Goal: Navigation & Orientation: Find specific page/section

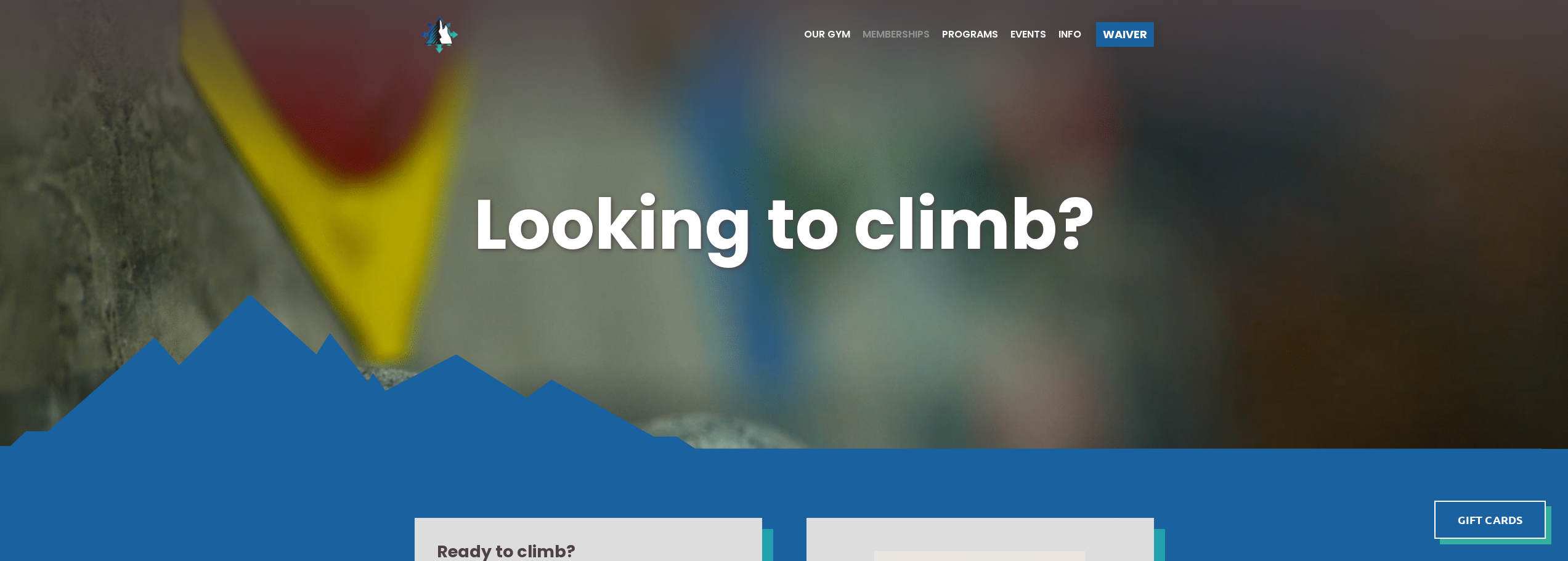
click at [882, 34] on span "Memberships" at bounding box center [896, 34] width 67 height 10
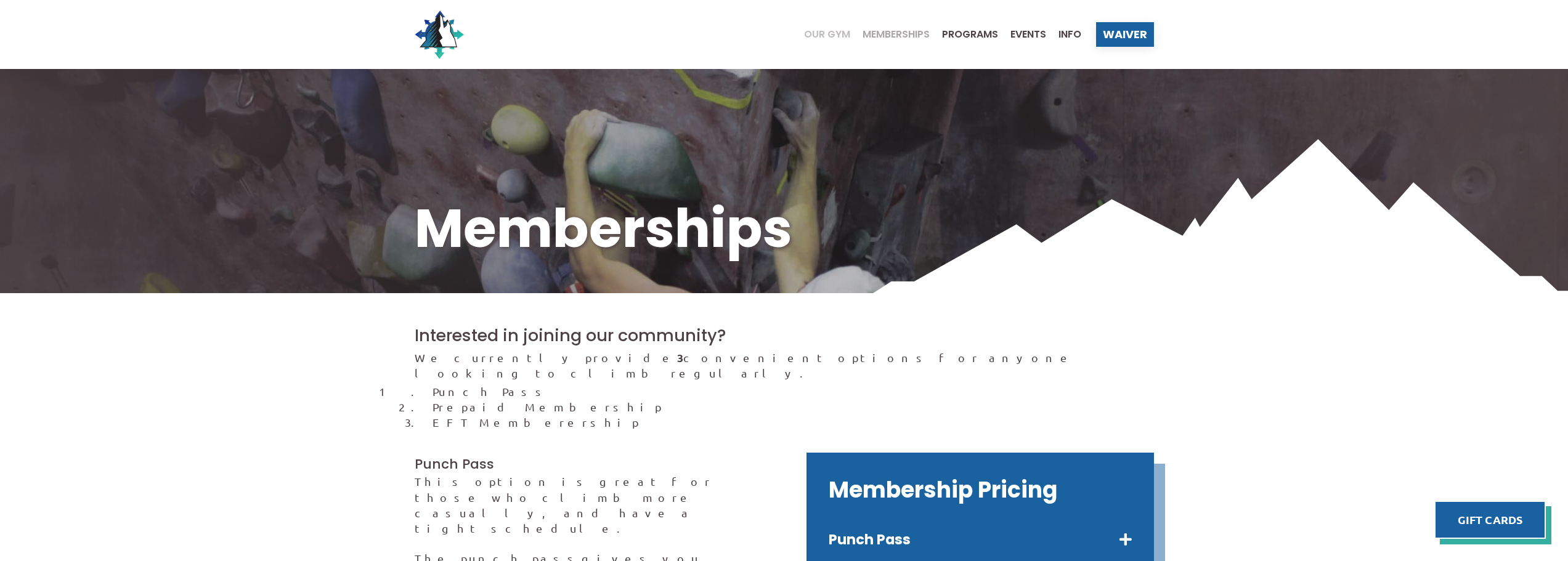
click at [804, 32] on span "Our Gym" at bounding box center [827, 34] width 46 height 10
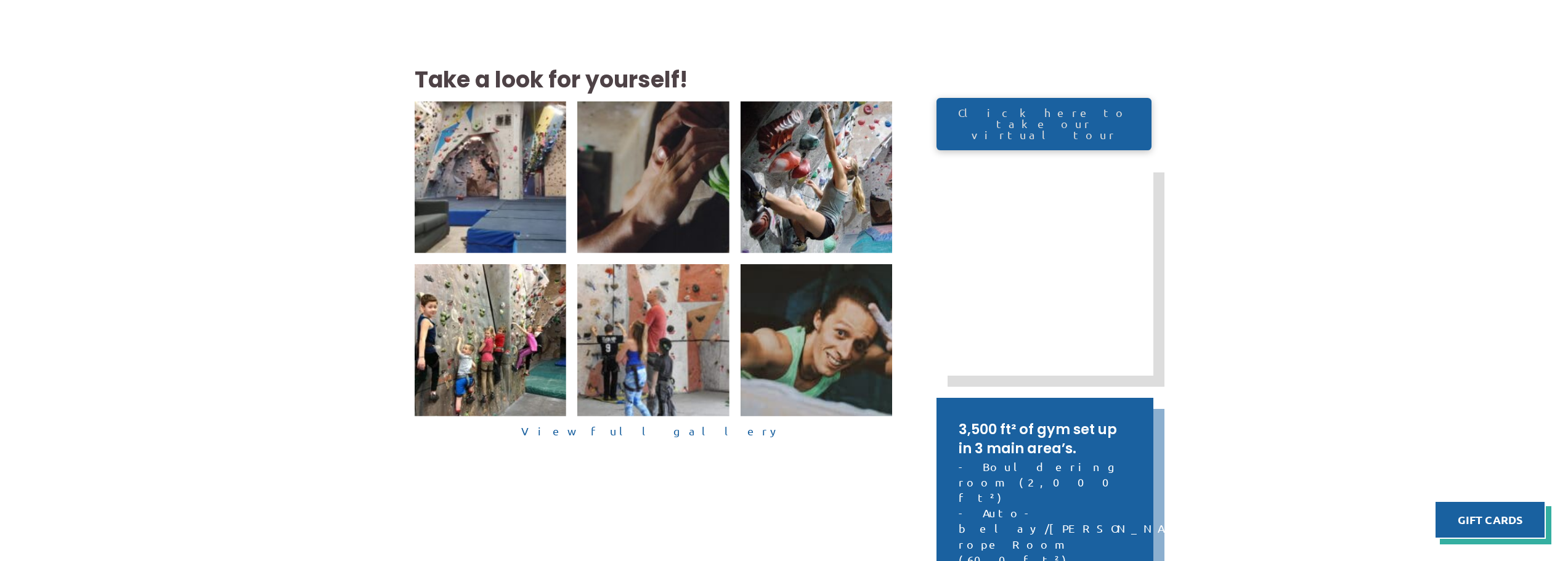
scroll to position [308, 0]
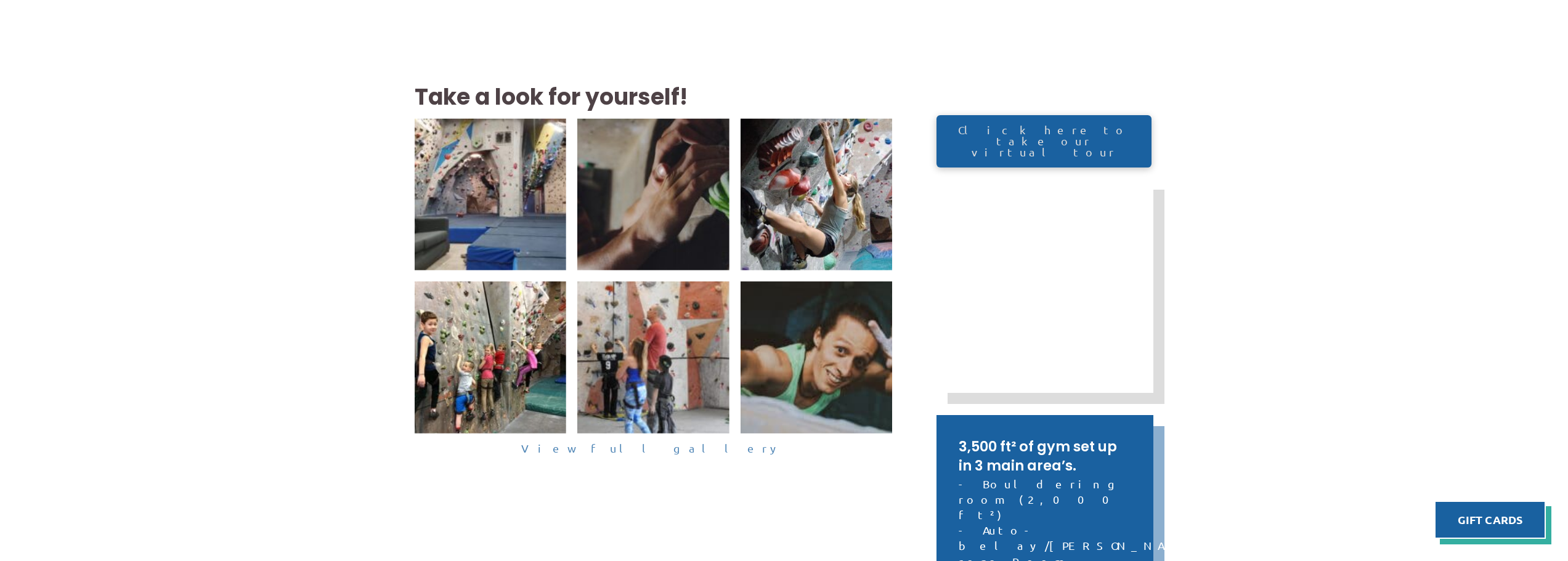
click at [647, 453] on link "View full gallery" at bounding box center [653, 448] width 478 height 19
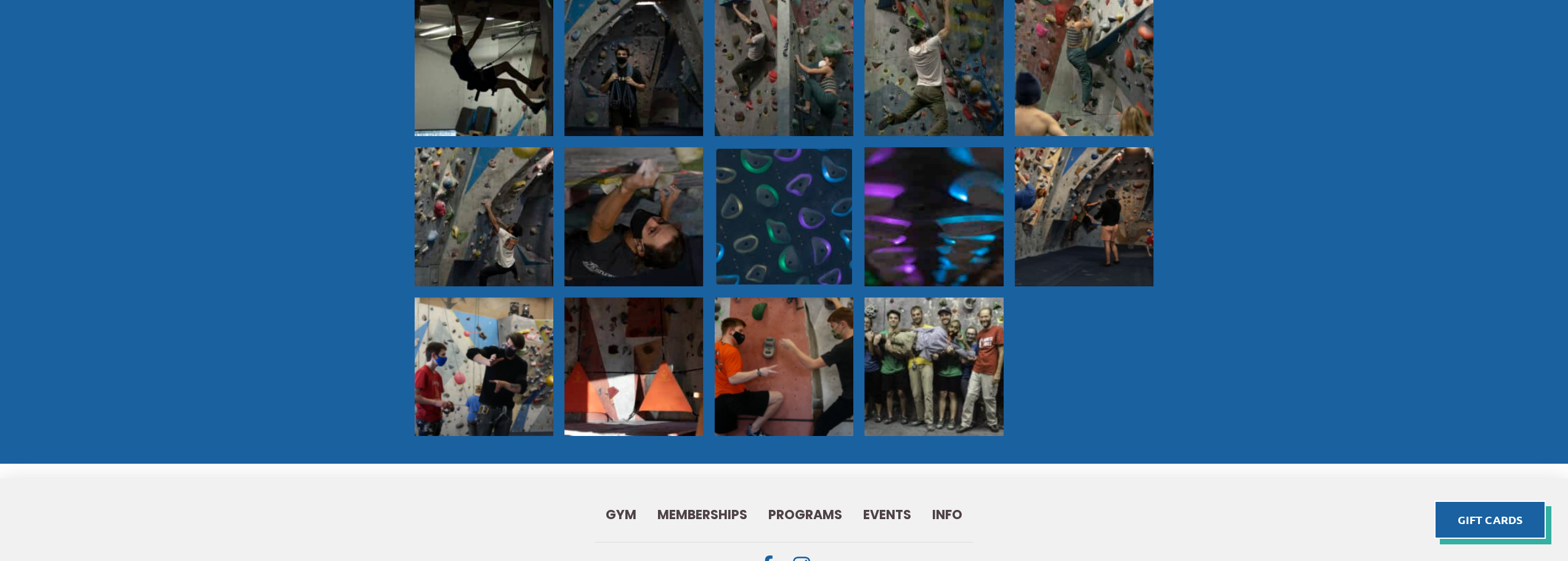
scroll to position [1231, 0]
